Goal: Task Accomplishment & Management: Use online tool/utility

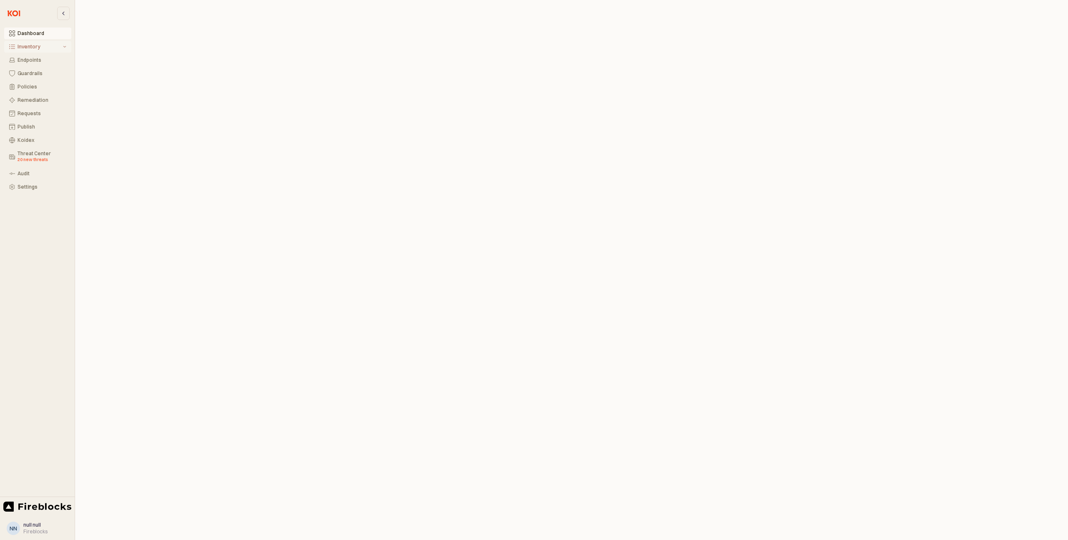
click at [27, 48] on div "Inventory" at bounding box center [40, 47] width 44 height 6
click at [34, 60] on div "All Items" at bounding box center [43, 60] width 46 height 6
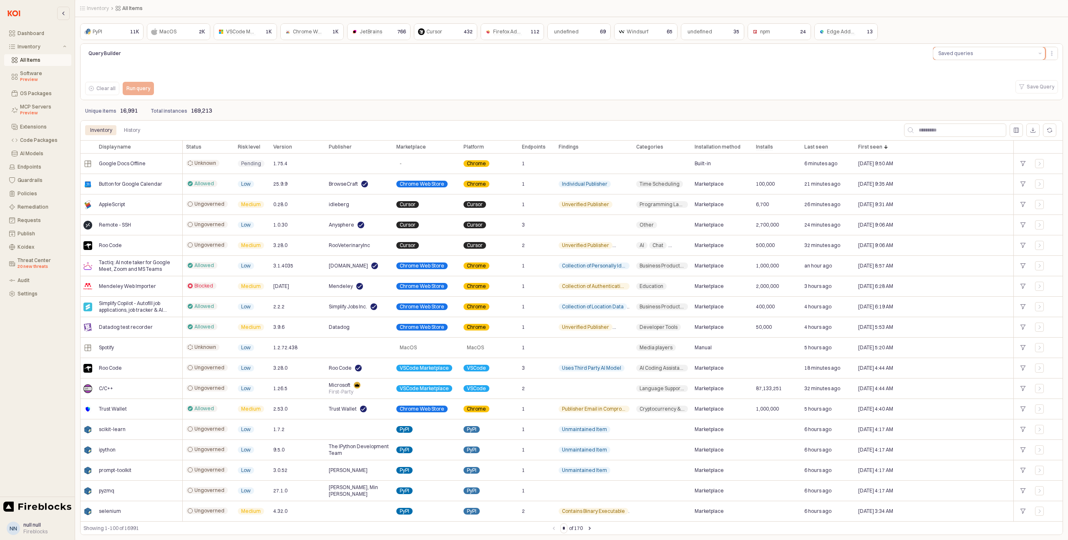
click at [954, 53] on div "Saved queries" at bounding box center [955, 53] width 35 height 8
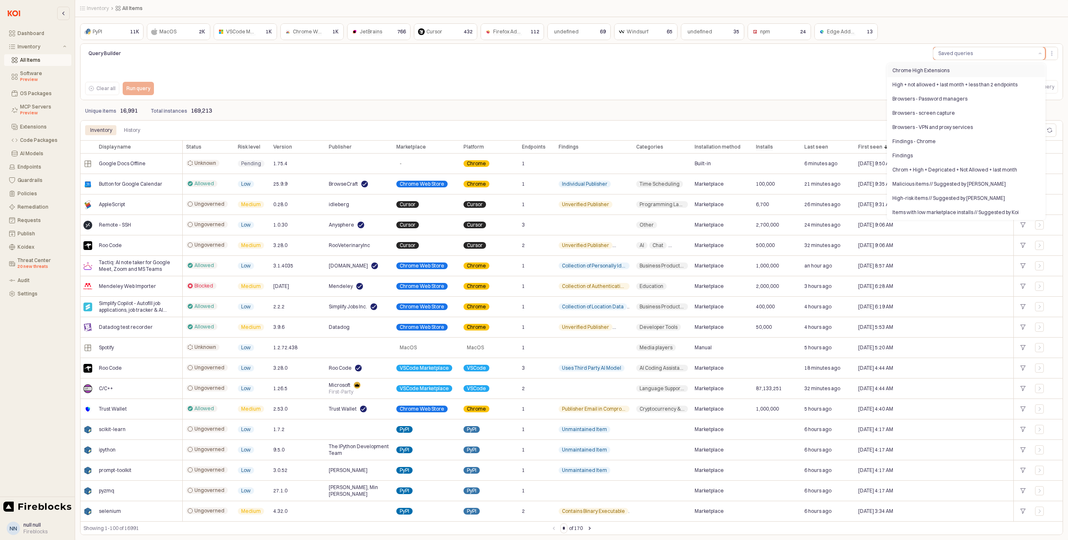
click at [934, 68] on div "Chrome High Extensions" at bounding box center [963, 70] width 143 height 7
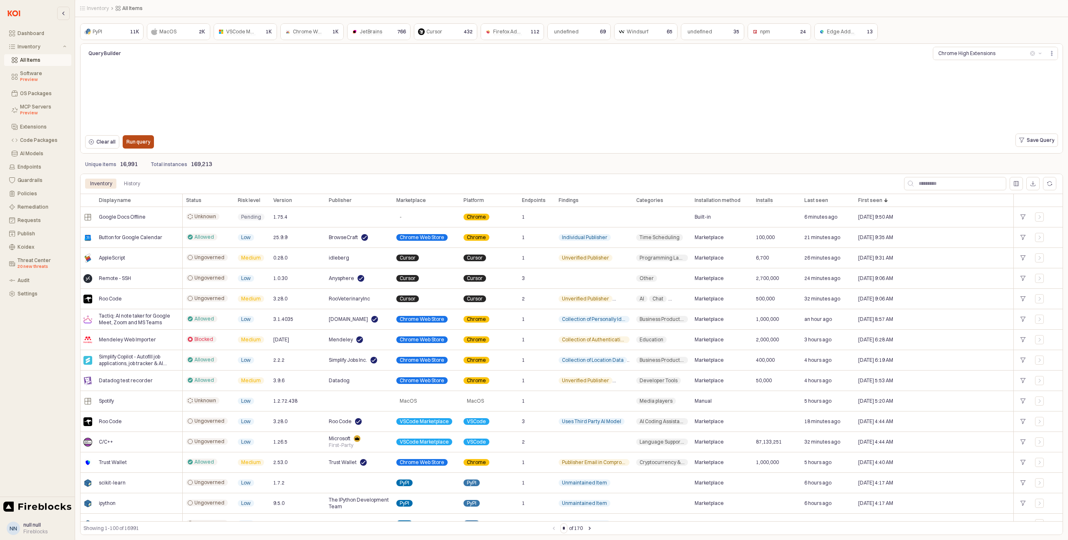
click at [137, 143] on p "Run query" at bounding box center [138, 141] width 24 height 7
